Goal: Find specific page/section: Find specific page/section

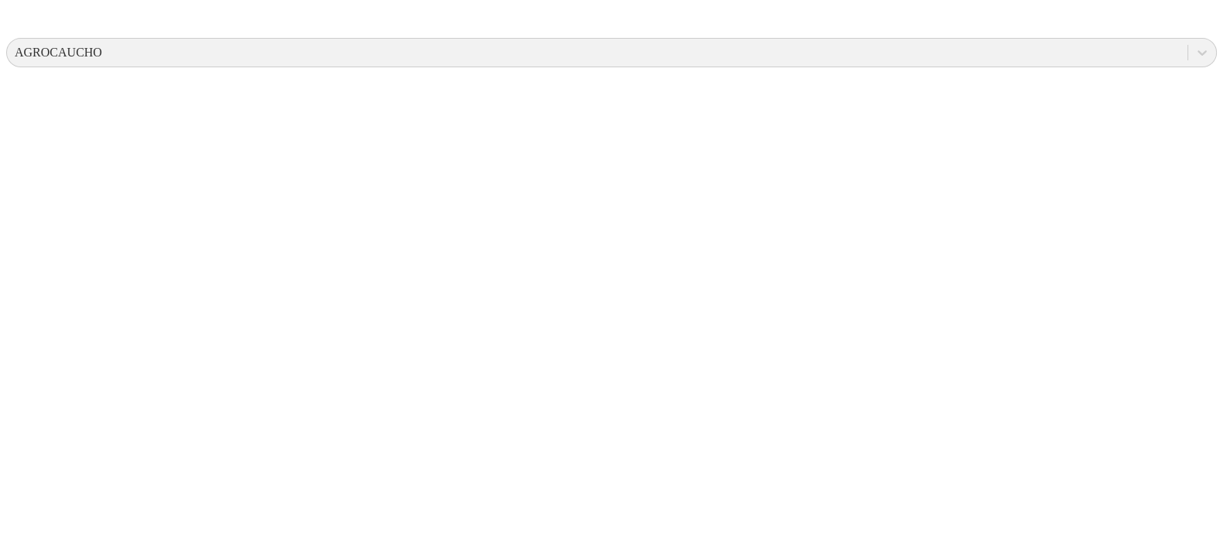
scroll to position [560, 0]
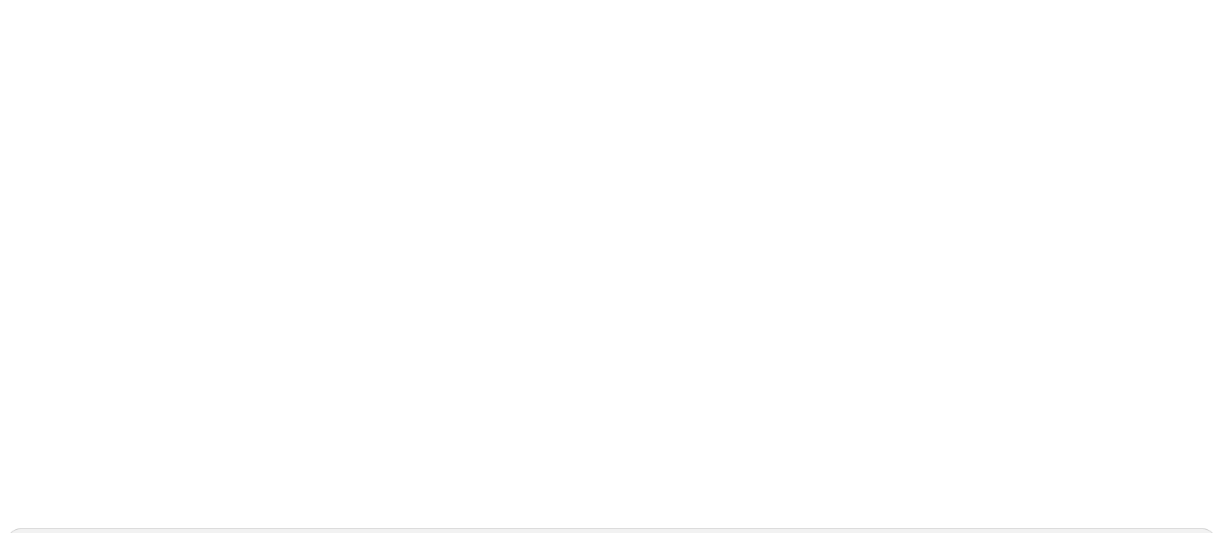
scroll to position [96, 0]
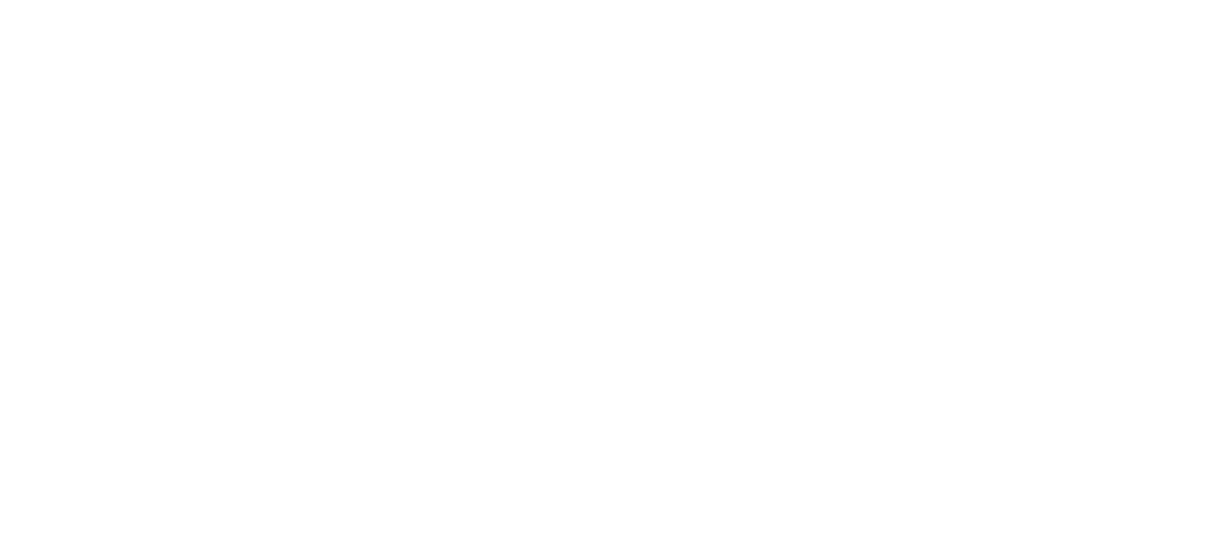
scroll to position [0, 0]
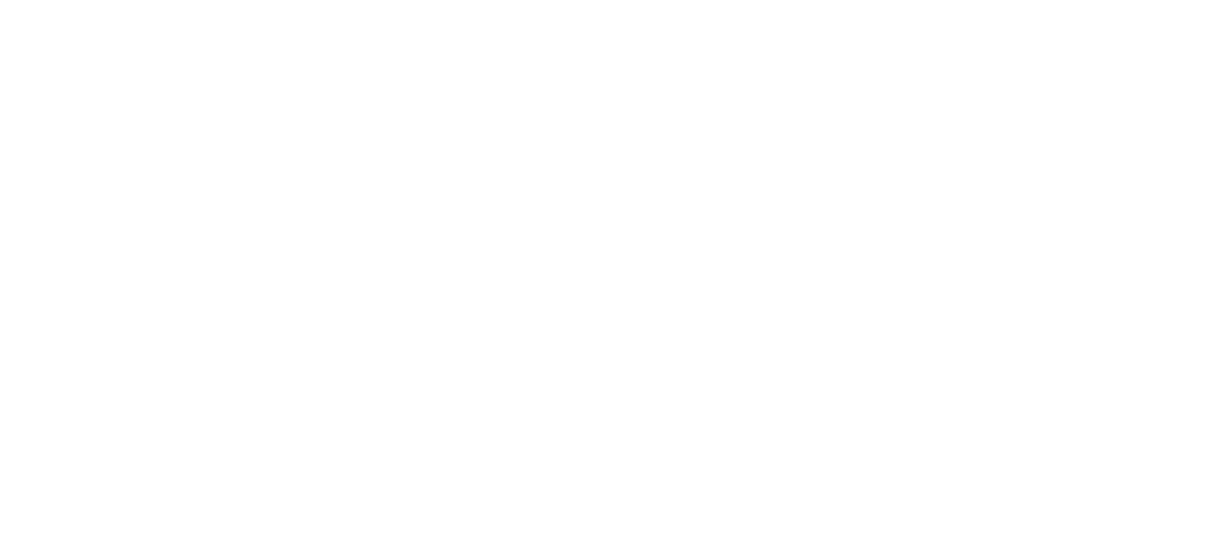
scroll to position [0, 0]
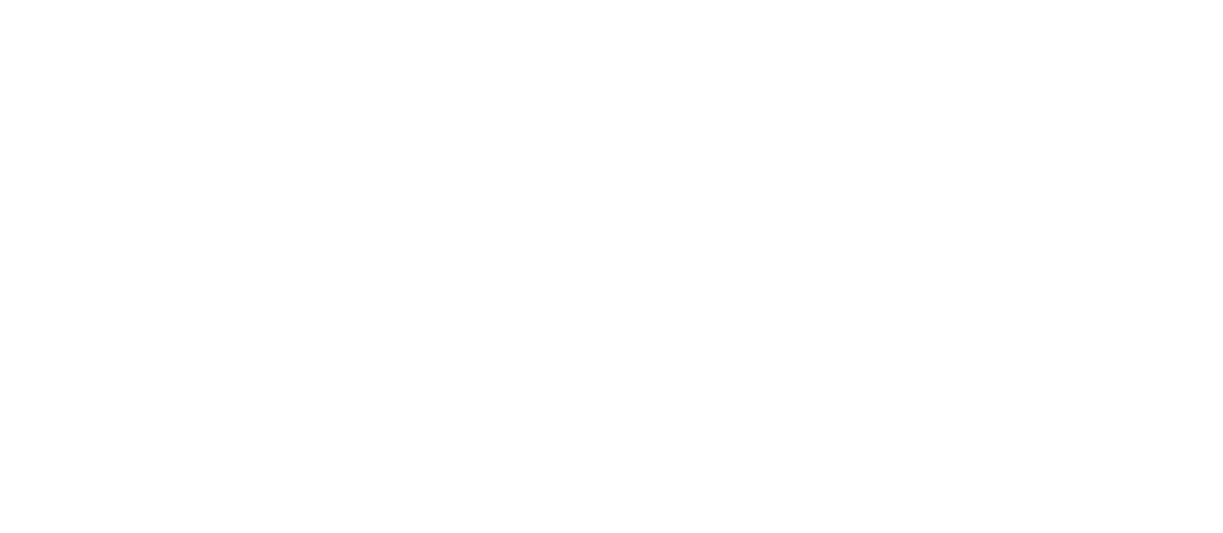
drag, startPoint x: 576, startPoint y: 121, endPoint x: 584, endPoint y: 136, distance: 17.3
